Goal: Navigation & Orientation: Go to known website

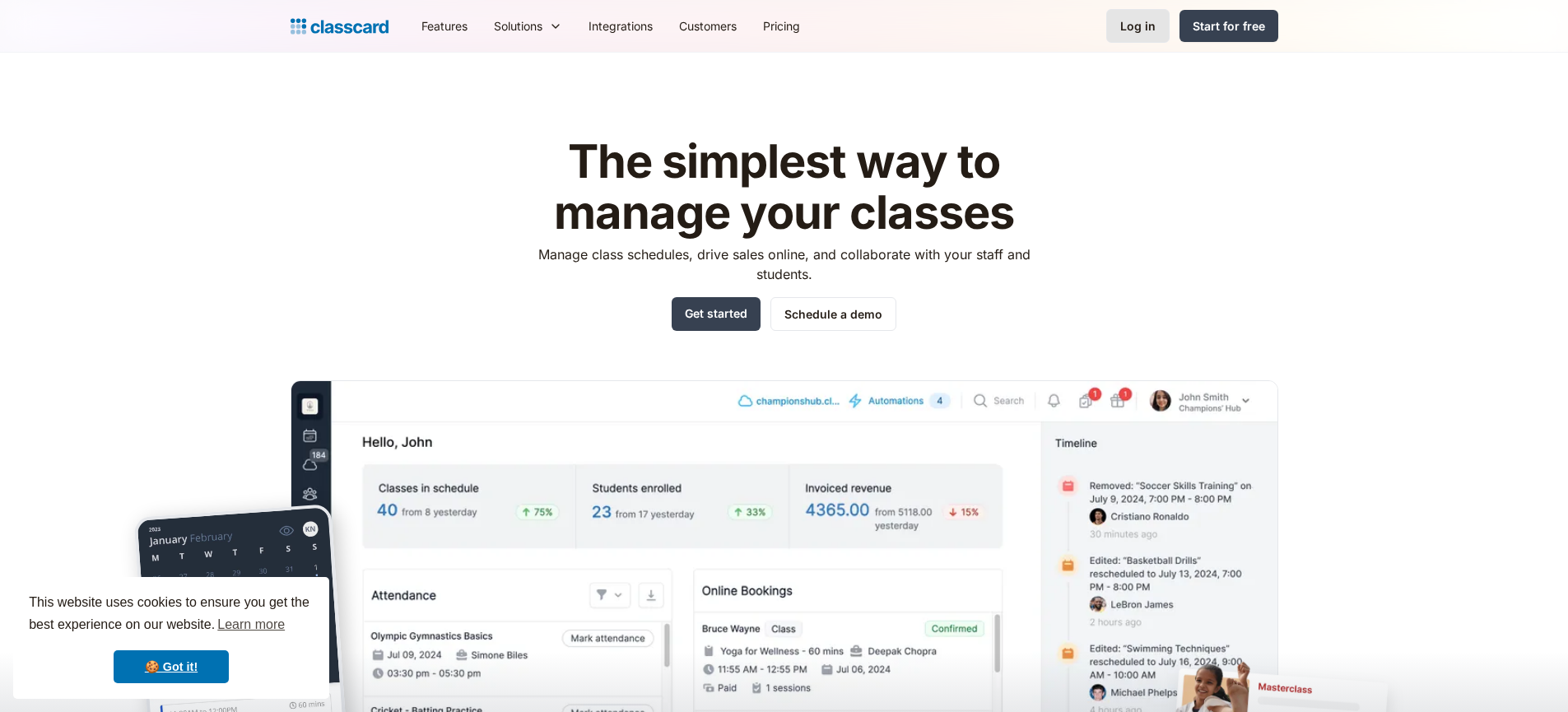
click at [1146, 39] on link "Log in" at bounding box center [1138, 26] width 64 height 34
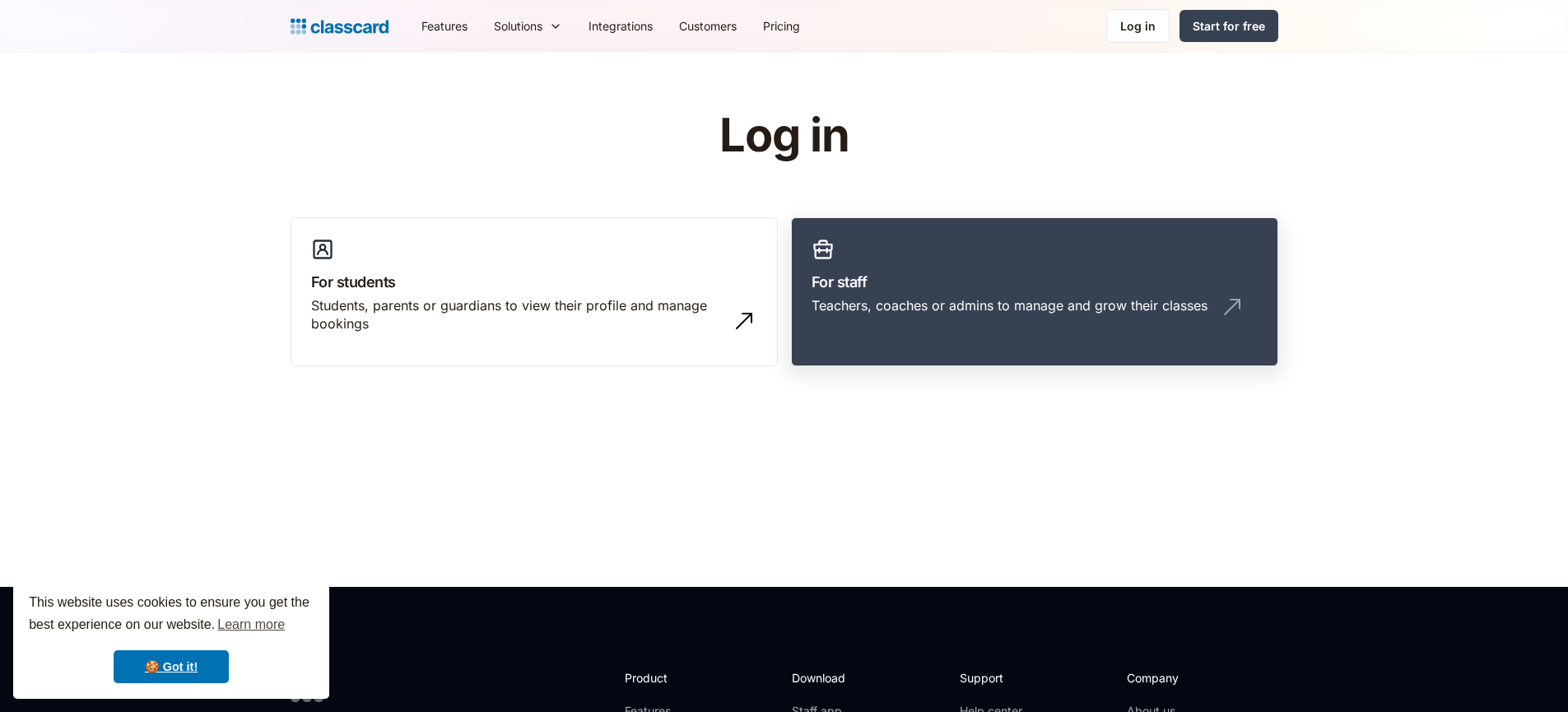
click at [946, 279] on h3 "For staff" at bounding box center [1035, 282] width 446 height 22
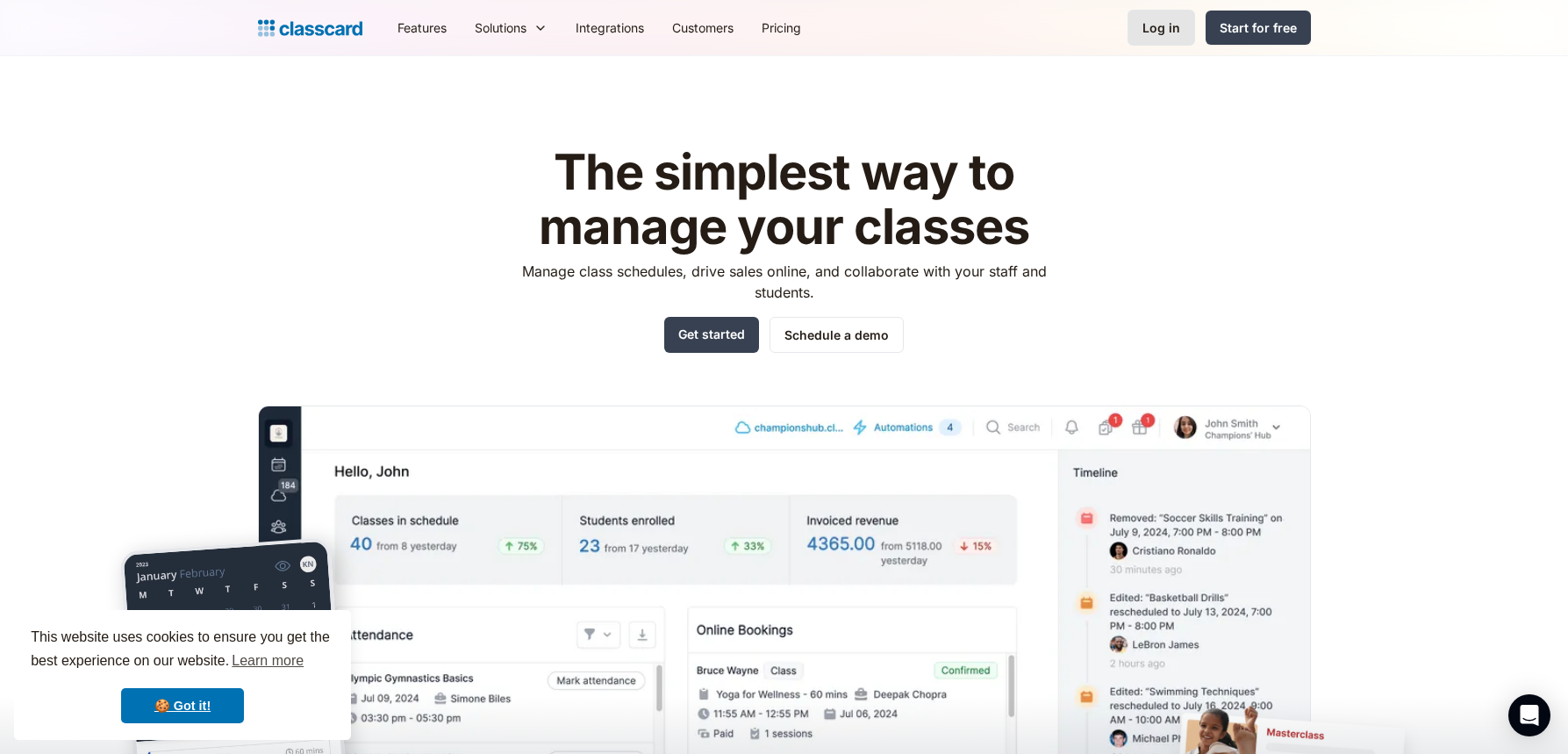
click at [1169, 37] on link "Log in" at bounding box center [1161, 28] width 68 height 36
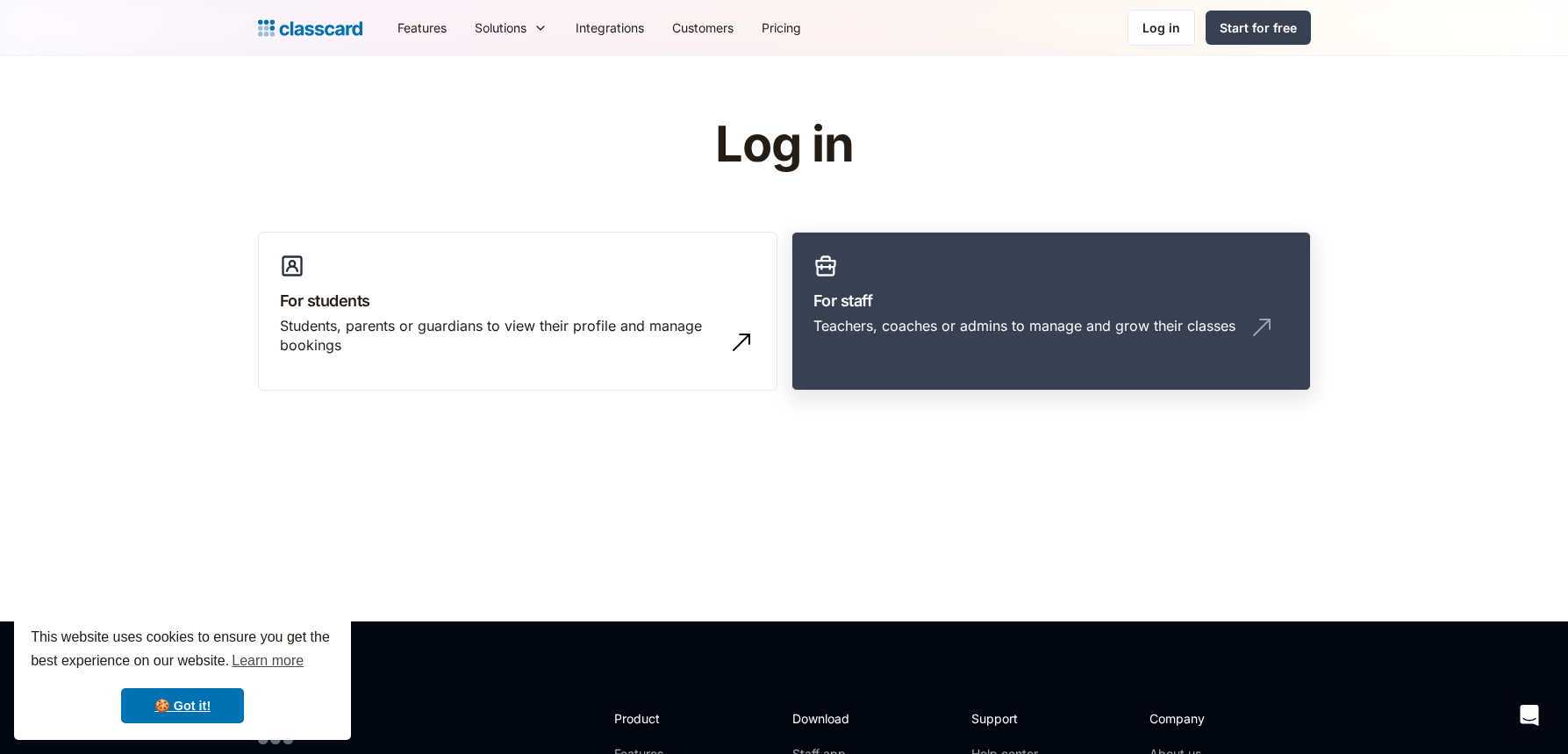
click at [896, 312] on link "For staff Teachers, coaches or admins to manage and grow their classes" at bounding box center [1051, 311] width 520 height 160
